Goal: Navigation & Orientation: Find specific page/section

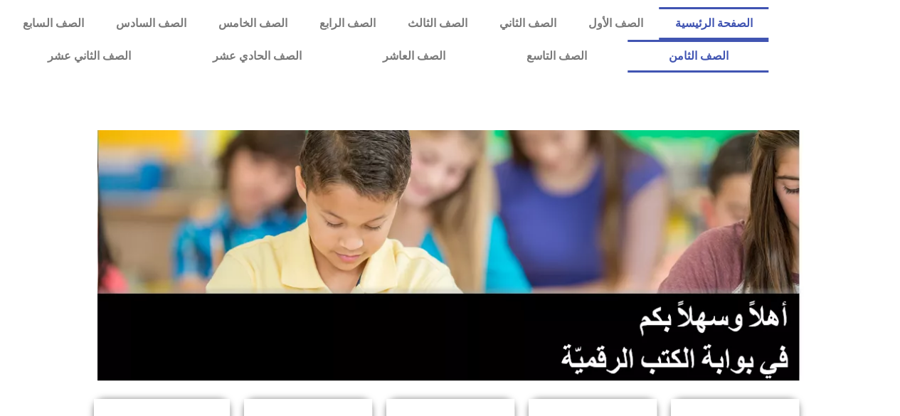
click at [628, 40] on link "الصف الثامن" at bounding box center [698, 56] width 141 height 33
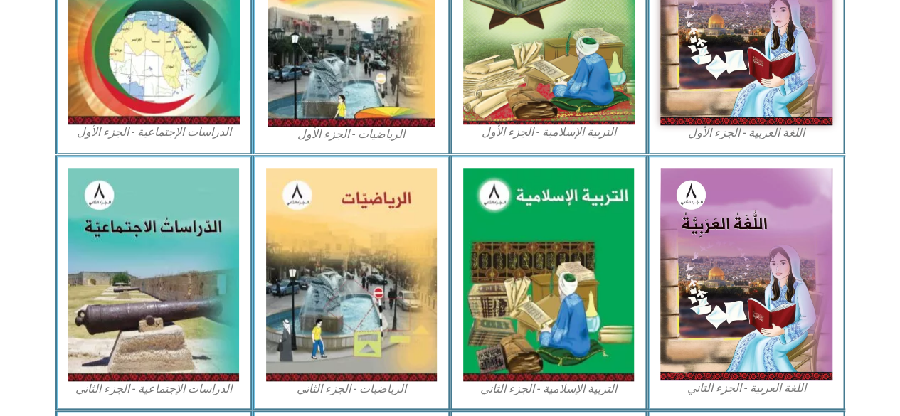
scroll to position [551, 0]
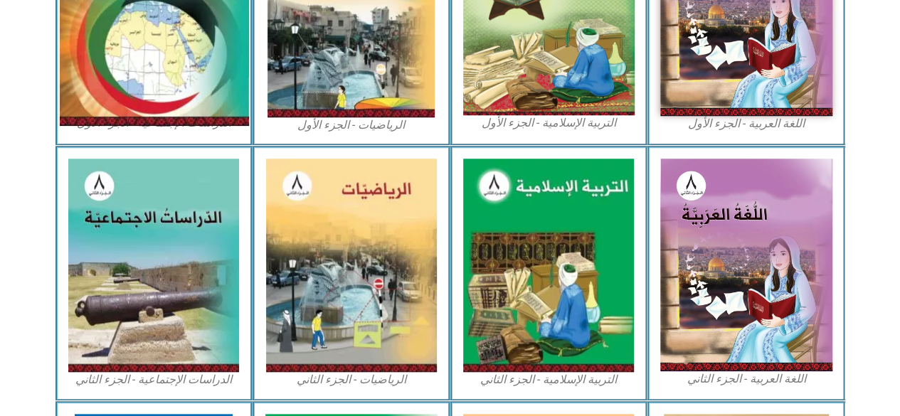
click at [128, 41] on img at bounding box center [153, 9] width 189 height 233
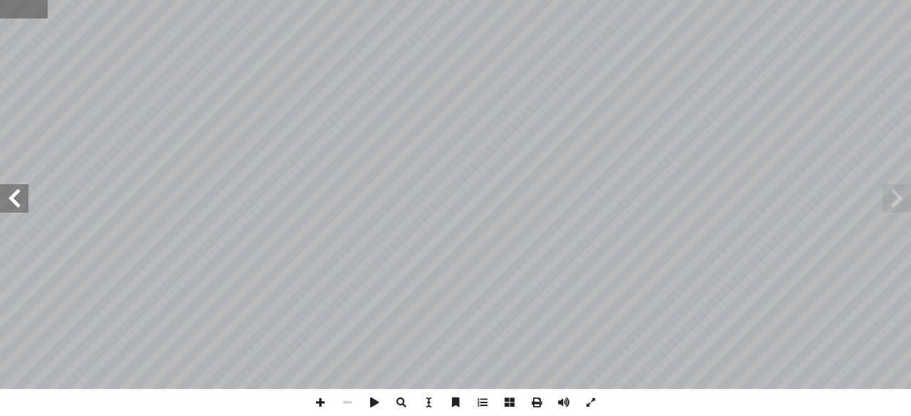
click at [11, 15] on input "text" at bounding box center [24, 9] width 48 height 18
type input "***"
click at [6, 201] on span at bounding box center [14, 198] width 28 height 28
click at [324, 404] on span at bounding box center [320, 402] width 27 height 27
click at [329, 397] on span at bounding box center [320, 402] width 27 height 27
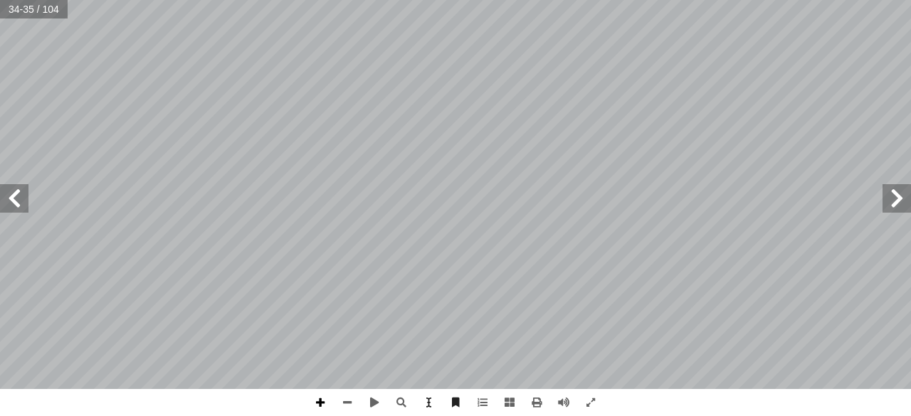
click at [319, 401] on span at bounding box center [320, 402] width 27 height 27
click at [407, 0] on html "الصفحة الرئيسية الصف الأول الصف الثاني الصف الثالث الصف الرابع الصف الخامس الصف…" at bounding box center [455, 64] width 911 height 129
